Goal: Navigation & Orientation: Find specific page/section

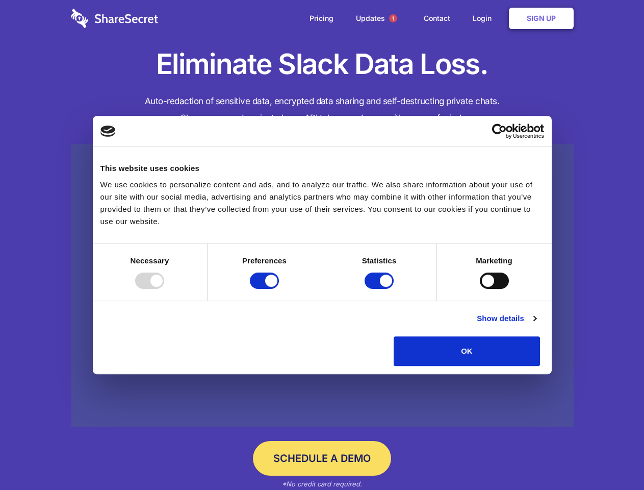
click at [164, 289] on div at bounding box center [149, 280] width 29 height 16
click at [279, 289] on input "Preferences" at bounding box center [264, 280] width 29 height 16
checkbox input "false"
click at [381, 289] on input "Statistics" at bounding box center [379, 280] width 29 height 16
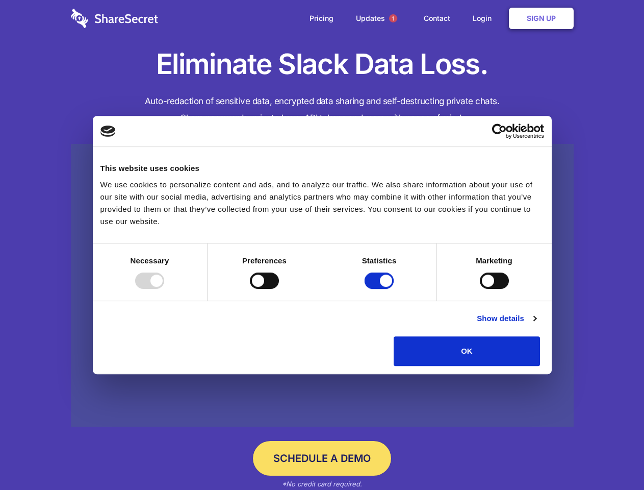
checkbox input "false"
click at [480, 289] on input "Marketing" at bounding box center [494, 280] width 29 height 16
checkbox input "true"
click at [536, 324] on link "Show details" at bounding box center [506, 318] width 59 height 12
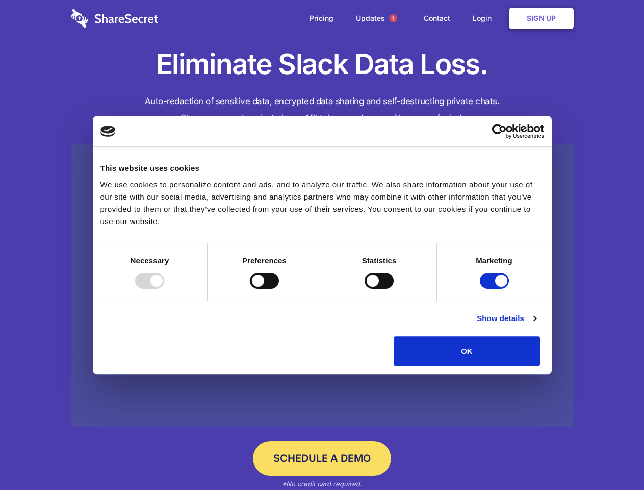
click at [0, 0] on div "Necessary 7 Necessary cookies help make a website usable by enabling basic func…" at bounding box center [0, 0] width 0 height 0
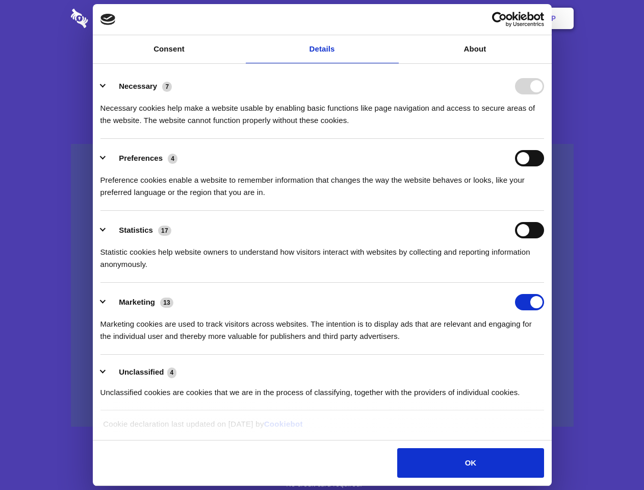
click at [393, 18] on span "1" at bounding box center [393, 18] width 8 height 8
